Goal: Communication & Community: Answer question/provide support

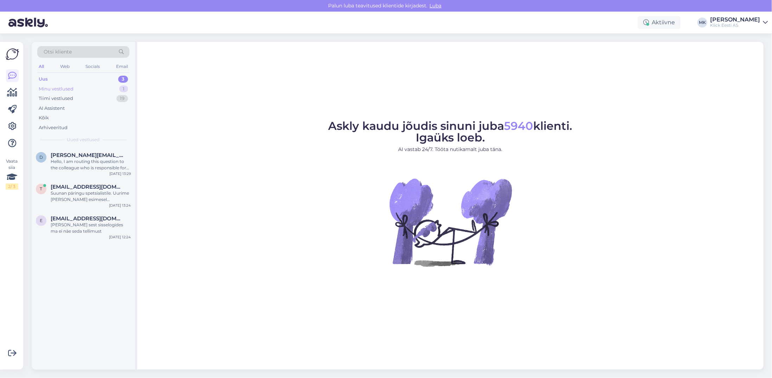
click at [72, 91] on div "Minu vestlused 1" at bounding box center [83, 89] width 92 height 10
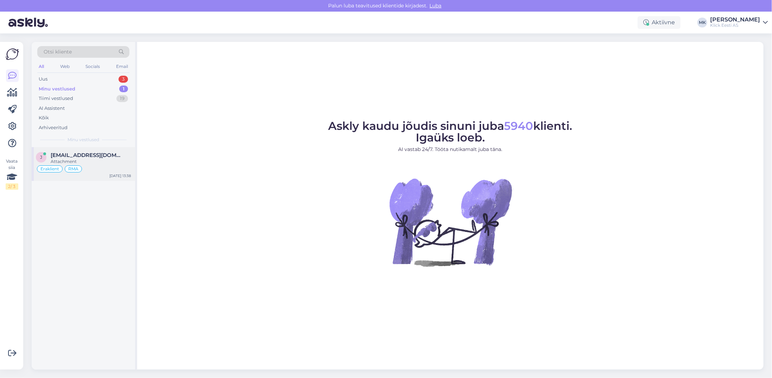
click at [63, 147] on div "j [EMAIL_ADDRESS][DOMAIN_NAME] Attachment Eraklient RMA [DATE] 13:38" at bounding box center [83, 164] width 103 height 34
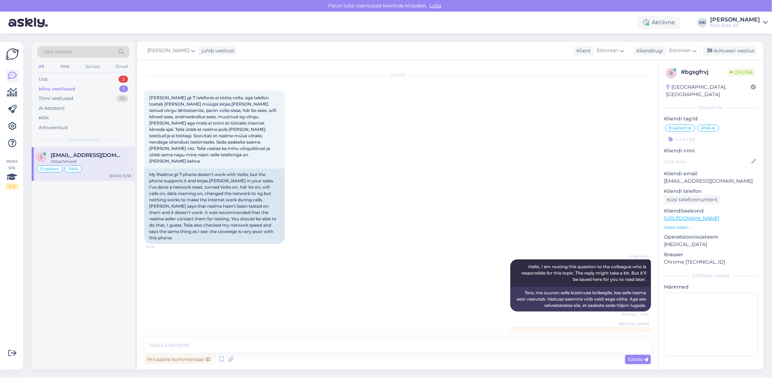
scroll to position [25, 0]
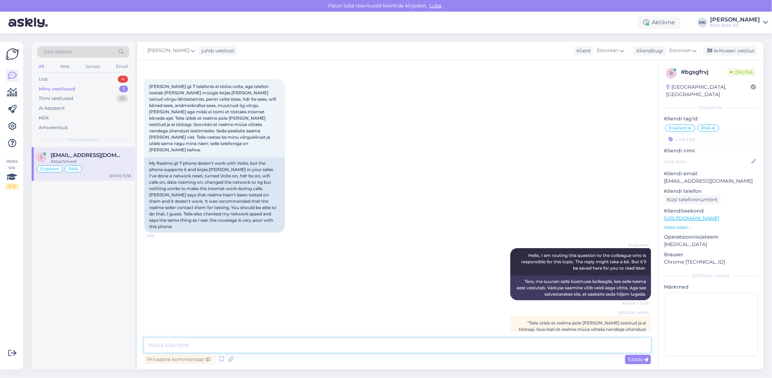
click at [171, 347] on textarea at bounding box center [397, 345] width 507 height 15
type textarea "T"
click at [149, 344] on textarea "Edastage palun enda ostuarve number ka ja saan siis täpsemad asjaolud järgi uur…" at bounding box center [397, 345] width 507 height 15
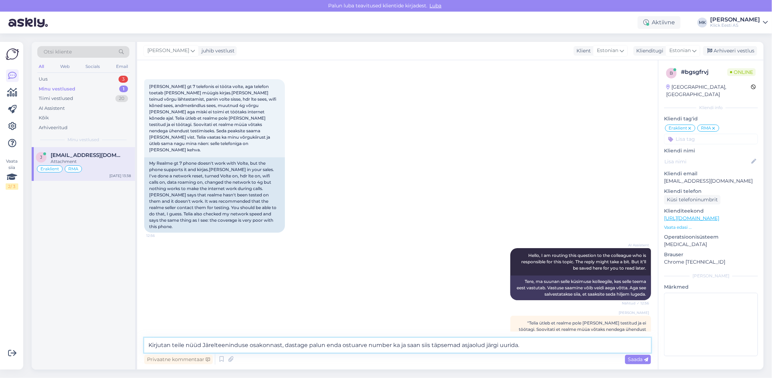
type textarea "Kirjutan teile nüüd Järelteeninduse osakonnast, edastage palun enda ostuarve nu…"
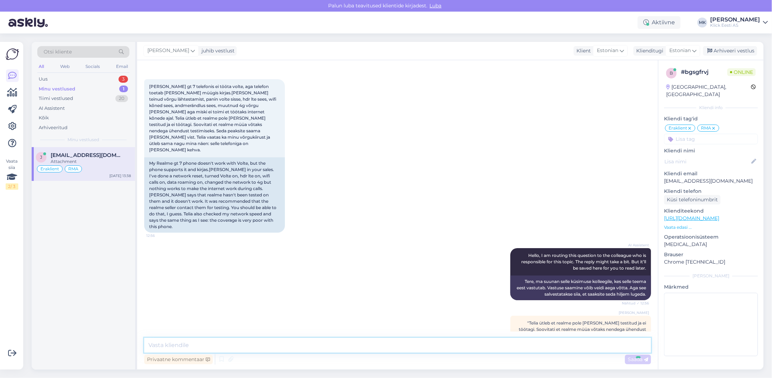
scroll to position [68, 0]
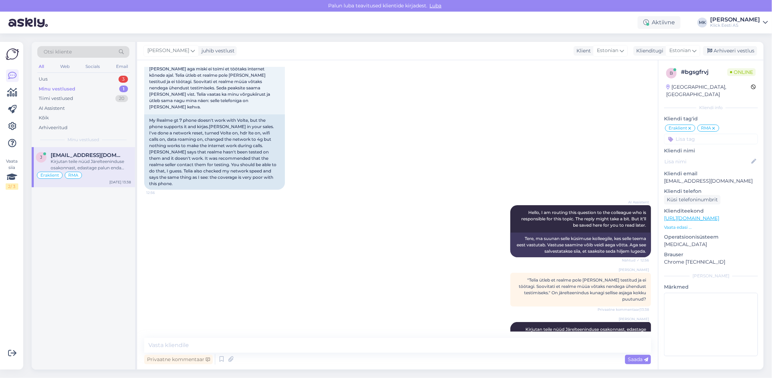
click at [58, 89] on div "Minu vestlused" at bounding box center [57, 88] width 37 height 7
click at [97, 163] on div "Kirjutan teile nüüd Järelteeninduse osakonnast, edastage palun enda ostuarve nu…" at bounding box center [91, 164] width 80 height 13
click at [9, 95] on icon at bounding box center [12, 92] width 10 height 8
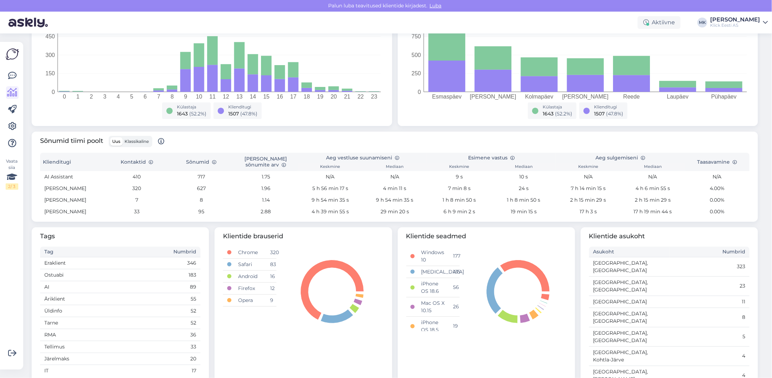
scroll to position [159, 0]
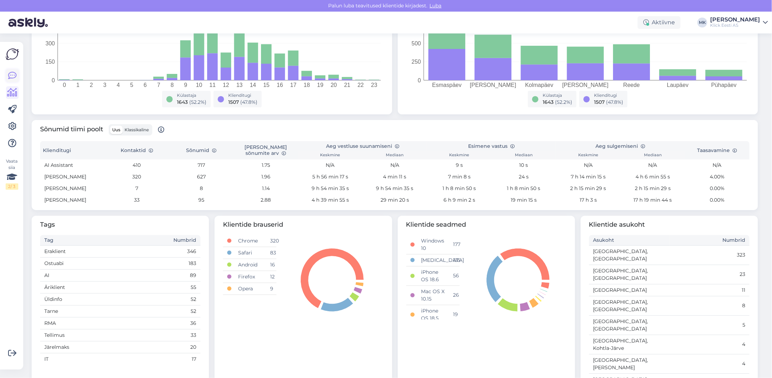
click at [13, 76] on icon at bounding box center [12, 75] width 8 height 8
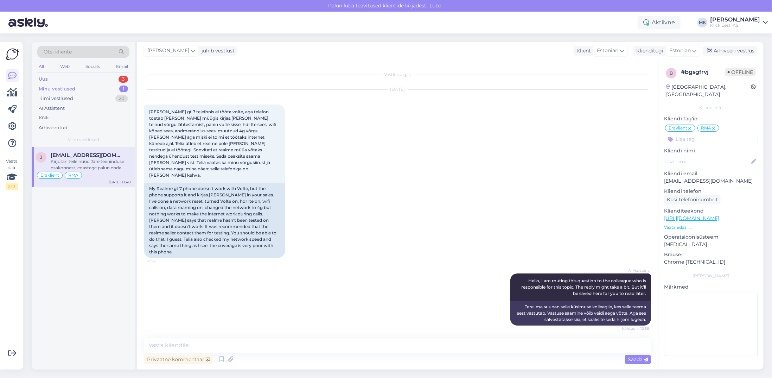
scroll to position [68, 0]
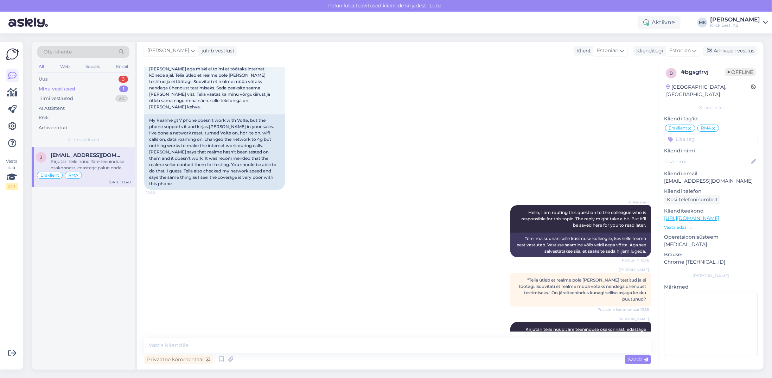
click at [82, 88] on div "Minu vestlused 1" at bounding box center [83, 89] width 92 height 10
click at [66, 88] on div "Minu vestlused" at bounding box center [57, 88] width 37 height 7
click at [65, 91] on div "Minu vestlused" at bounding box center [57, 88] width 37 height 7
click at [75, 152] on span "[EMAIL_ADDRESS][DOMAIN_NAME]" at bounding box center [87, 155] width 73 height 6
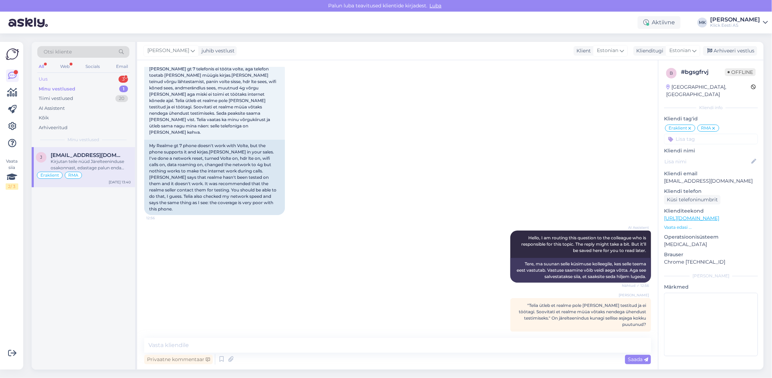
scroll to position [33, 0]
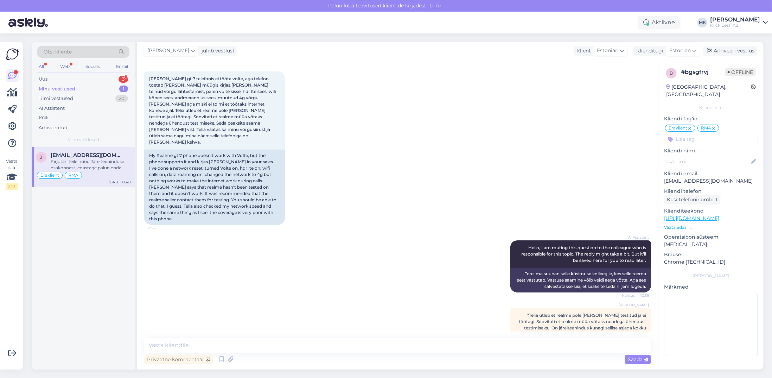
click at [55, 85] on div "Minu vestlused" at bounding box center [57, 88] width 37 height 7
click at [90, 158] on div "Kirjutan teile nüüd Järelteeninduse osakonnast, edastage palun enda ostuarve nu…" at bounding box center [91, 164] width 80 height 13
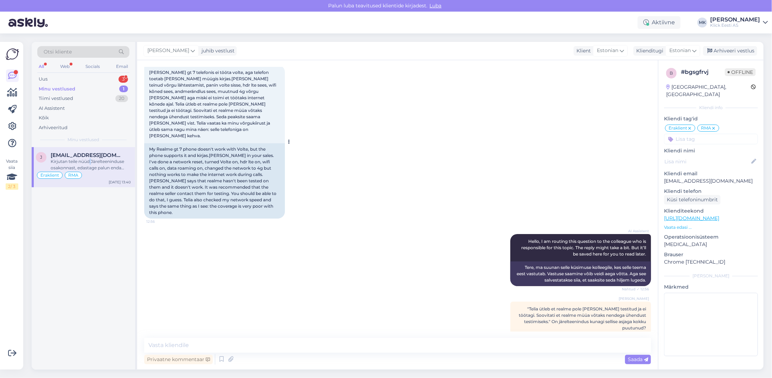
scroll to position [68, 0]
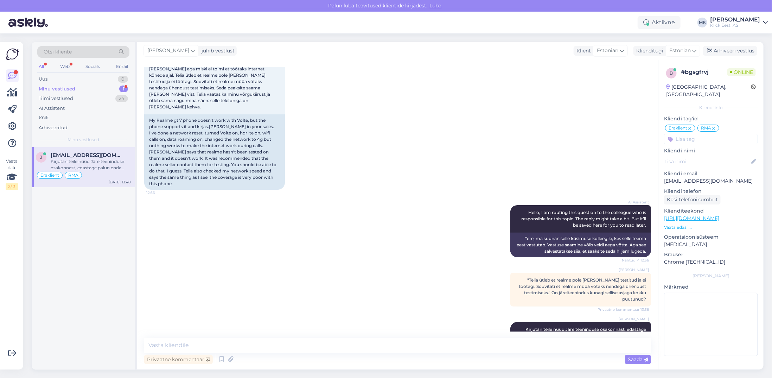
click at [66, 84] on div "Minu vestlused 1" at bounding box center [83, 89] width 92 height 10
click at [106, 162] on div "Kirjutan teile nüüd Järelteeninduse osakonnast, edastage palun enda ostuarve nu…" at bounding box center [91, 164] width 80 height 13
click at [65, 86] on div "Minu vestlused" at bounding box center [57, 88] width 37 height 7
click at [63, 86] on div "Minu vestlused" at bounding box center [57, 88] width 37 height 7
click at [66, 87] on div "Minu vestlused" at bounding box center [57, 88] width 37 height 7
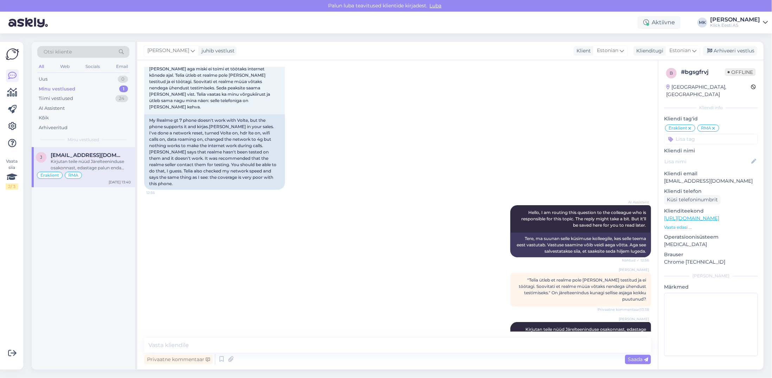
click at [69, 85] on div "Minu vestlused" at bounding box center [57, 88] width 37 height 7
click at [75, 97] on div "Tiimi vestlused 24" at bounding box center [83, 99] width 92 height 10
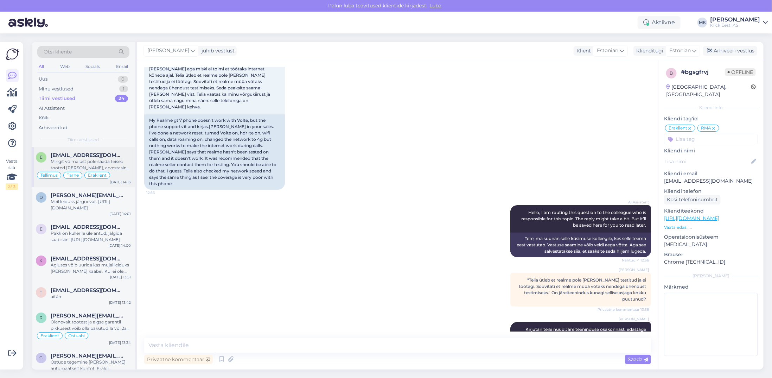
click at [108, 162] on div "Mingit võimalust pole saada teised tooted [PERSON_NAME], arvestasin [PERSON_NAM…" at bounding box center [91, 164] width 80 height 13
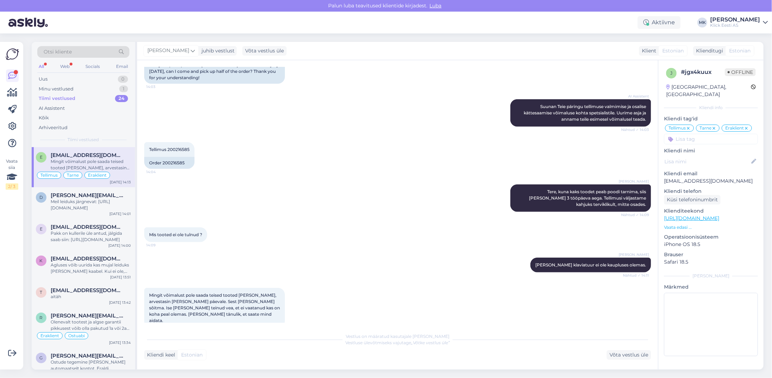
scroll to position [405, 0]
click at [63, 84] on div "Minu vestlused 1" at bounding box center [83, 89] width 92 height 10
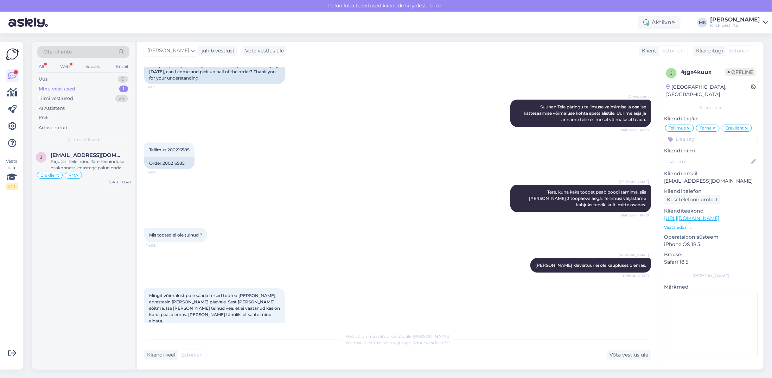
click at [66, 87] on div "Minu vestlused" at bounding box center [57, 88] width 37 height 7
click at [88, 158] on span "[EMAIL_ADDRESS][DOMAIN_NAME]" at bounding box center [87, 155] width 73 height 6
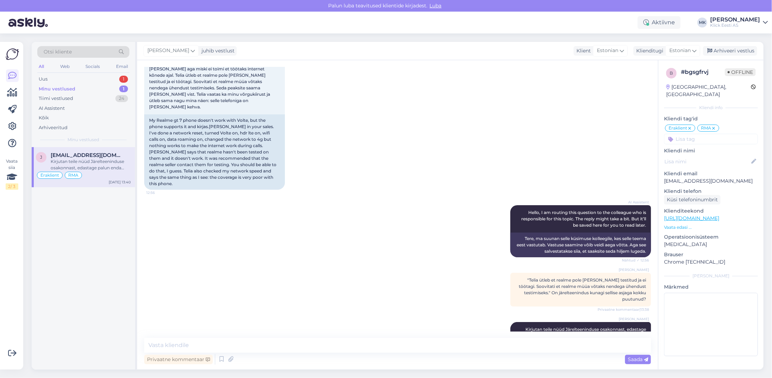
click at [53, 88] on div "Minu vestlused" at bounding box center [57, 88] width 37 height 7
